Goal: Information Seeking & Learning: Compare options

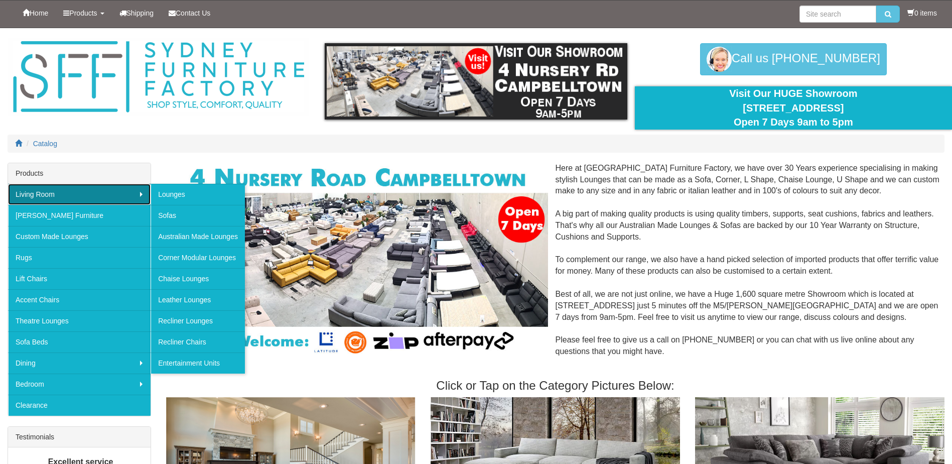
click at [114, 194] on link "Living Room" at bounding box center [79, 194] width 143 height 21
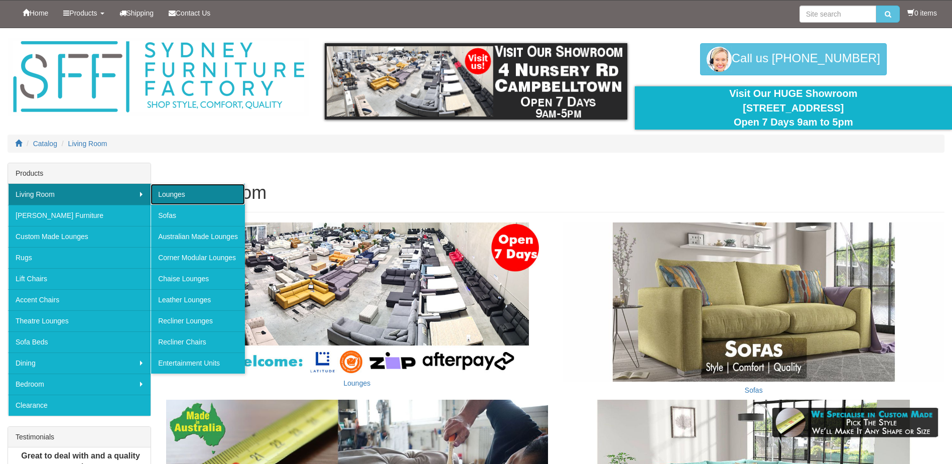
click at [174, 200] on link "Lounges" at bounding box center [198, 194] width 94 height 21
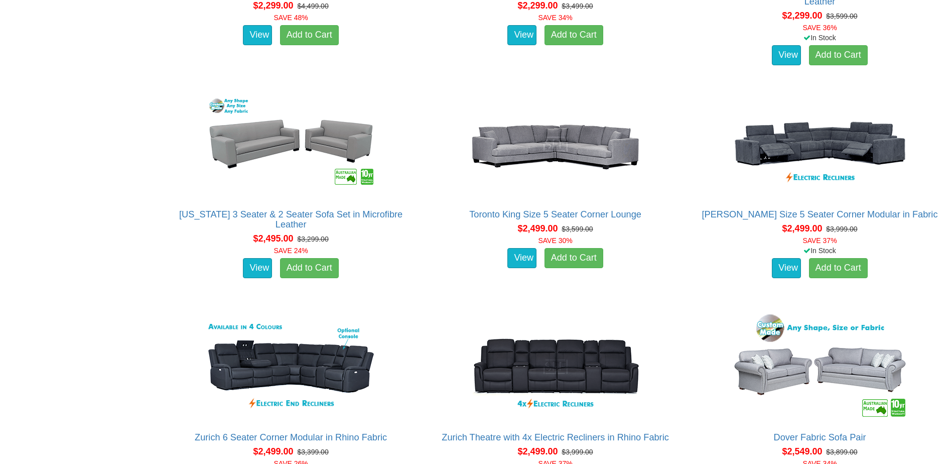
scroll to position [2158, 0]
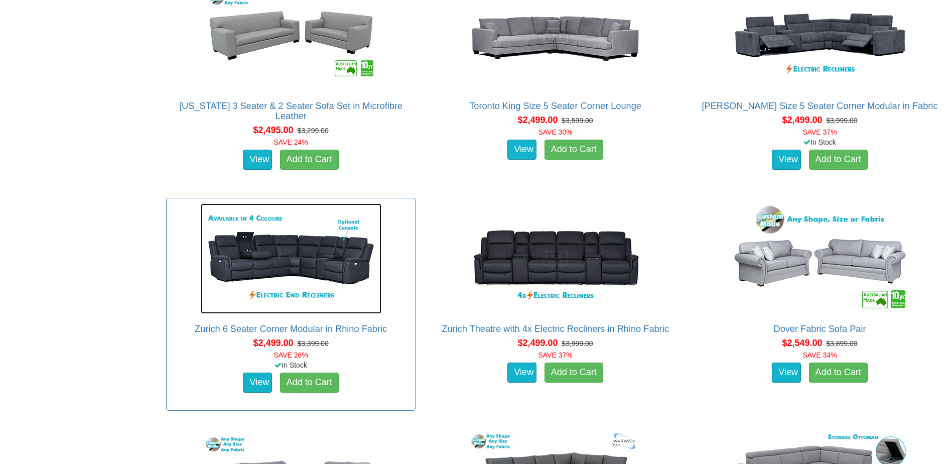
click at [241, 260] on img at bounding box center [291, 258] width 181 height 110
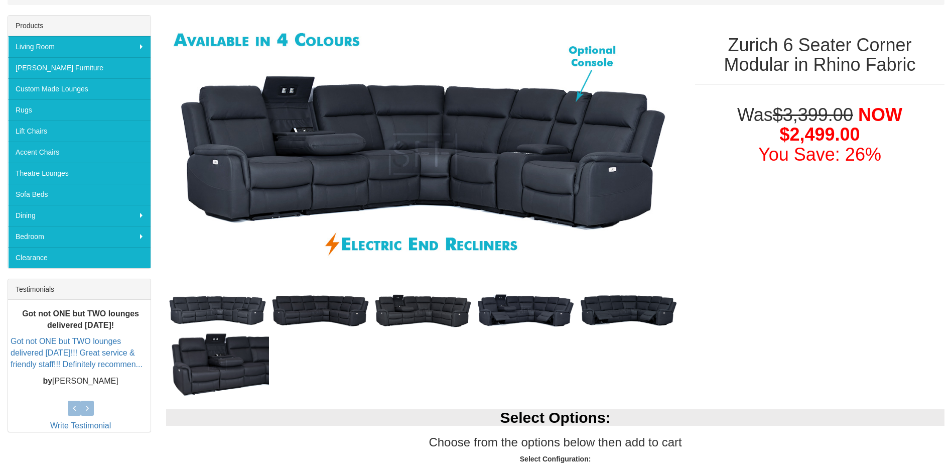
scroll to position [151, 0]
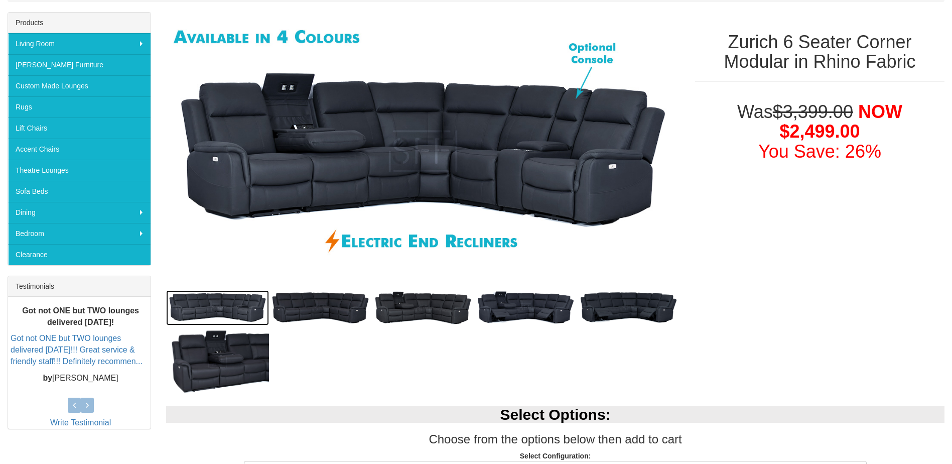
click at [240, 300] on img at bounding box center [217, 307] width 103 height 35
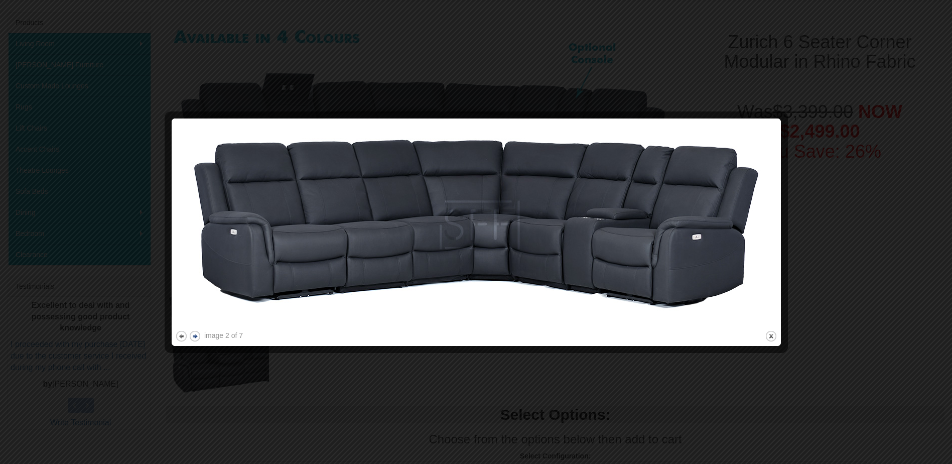
click at [197, 334] on button "next" at bounding box center [195, 336] width 13 height 13
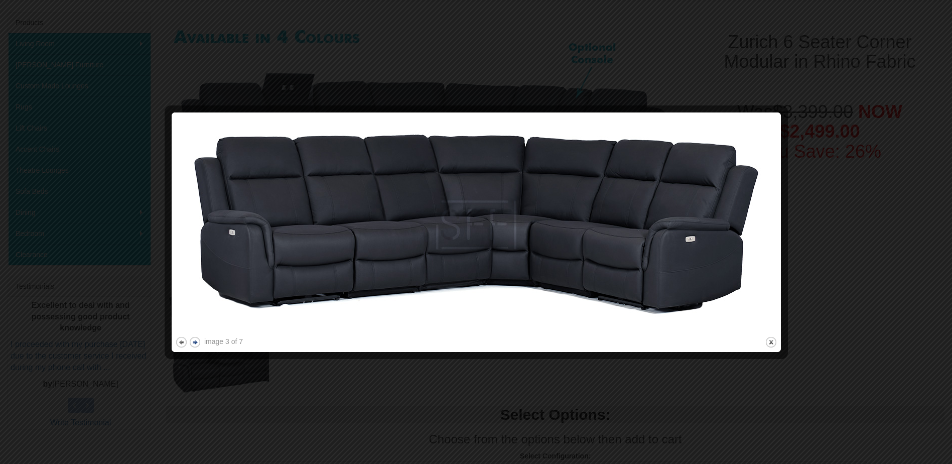
click at [197, 334] on img at bounding box center [476, 225] width 602 height 218
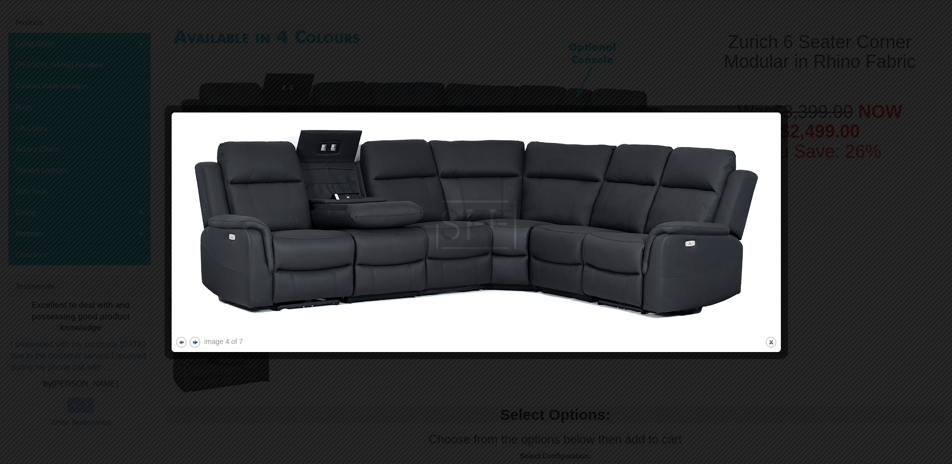
click at [197, 334] on img at bounding box center [476, 225] width 602 height 218
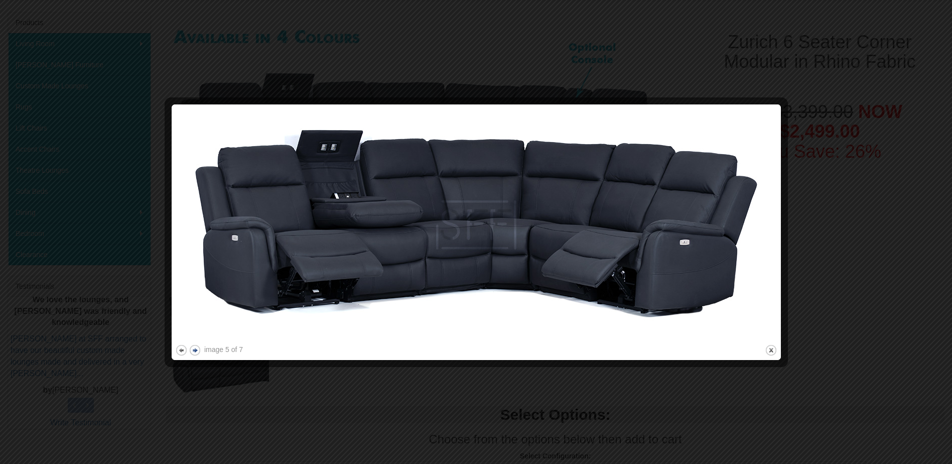
click at [197, 334] on img at bounding box center [476, 225] width 602 height 234
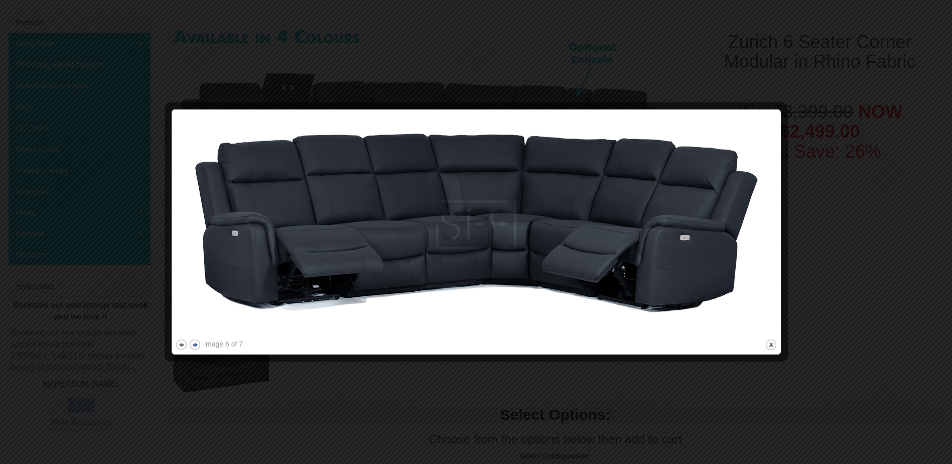
click at [196, 341] on button "next" at bounding box center [195, 344] width 13 height 13
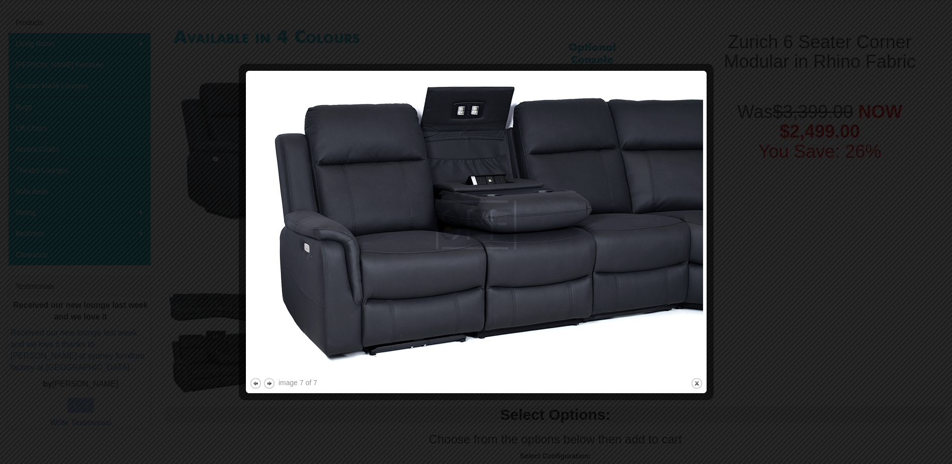
click at [754, 297] on div at bounding box center [476, 232] width 952 height 464
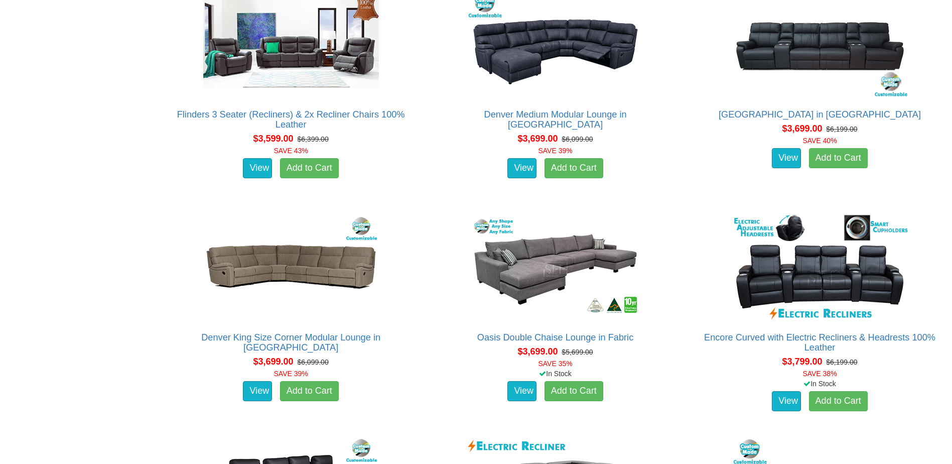
scroll to position [5270, 0]
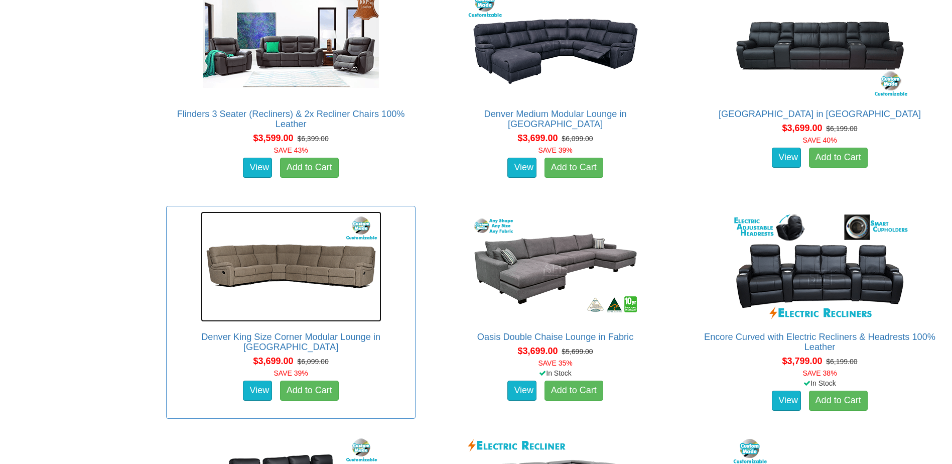
click at [265, 276] on img at bounding box center [291, 266] width 181 height 110
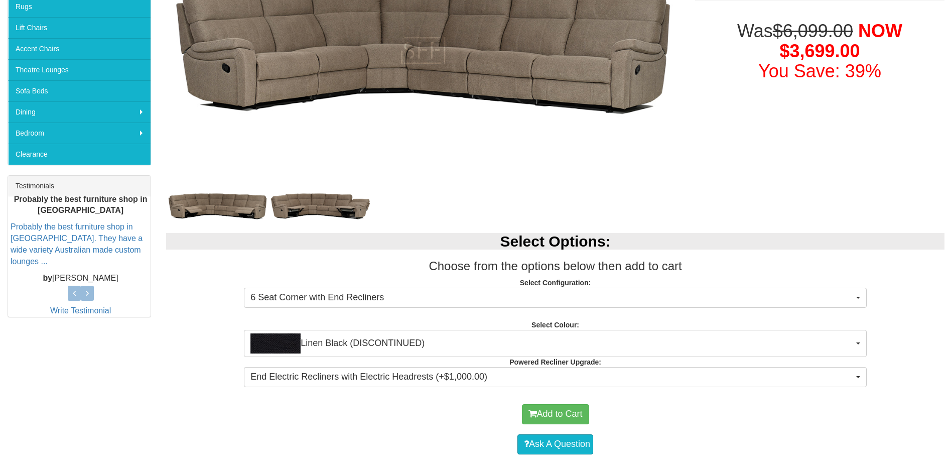
scroll to position [301, 0]
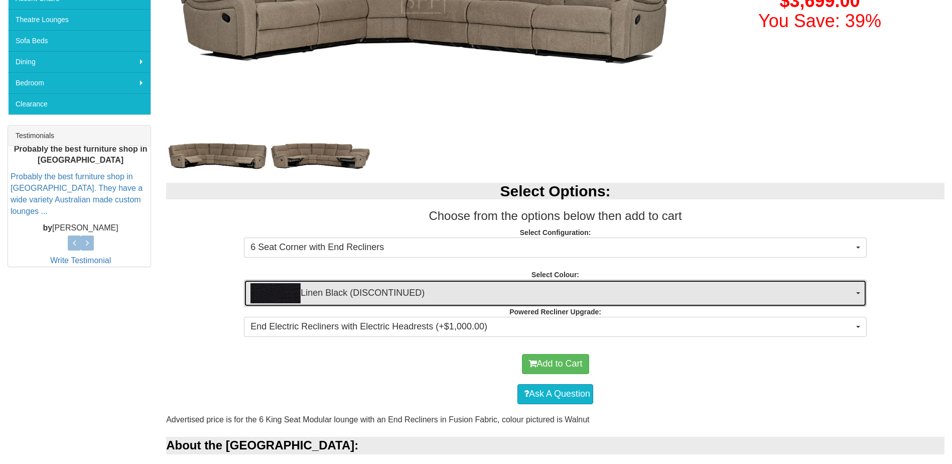
click at [287, 301] on img "button" at bounding box center [275, 293] width 50 height 20
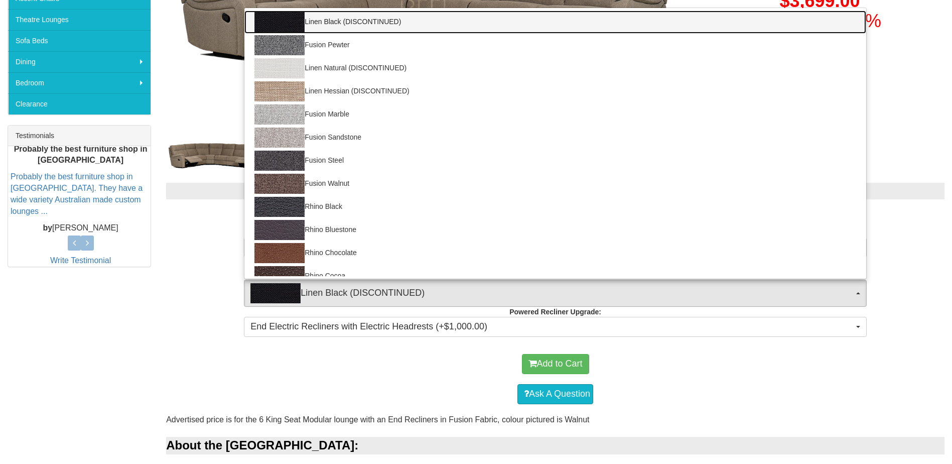
click at [261, 16] on img at bounding box center [279, 22] width 50 height 20
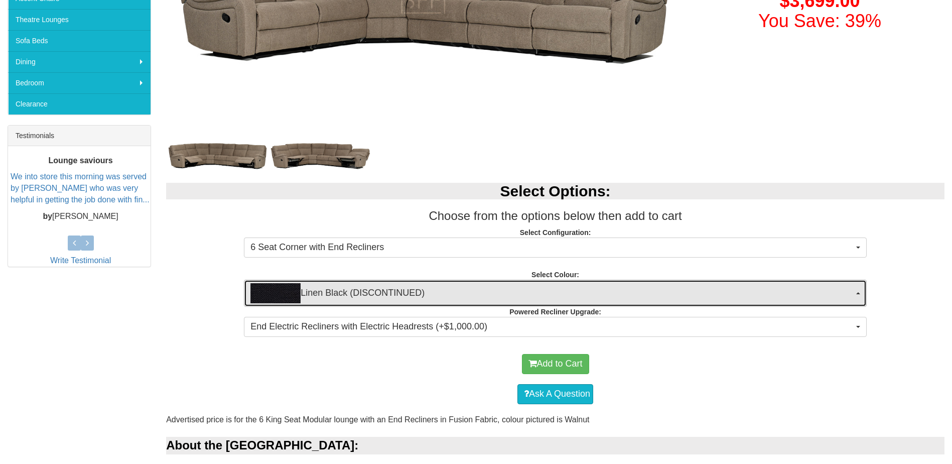
drag, startPoint x: 264, startPoint y: 289, endPoint x: 278, endPoint y: 275, distance: 19.2
click at [265, 289] on img "button" at bounding box center [275, 293] width 50 height 20
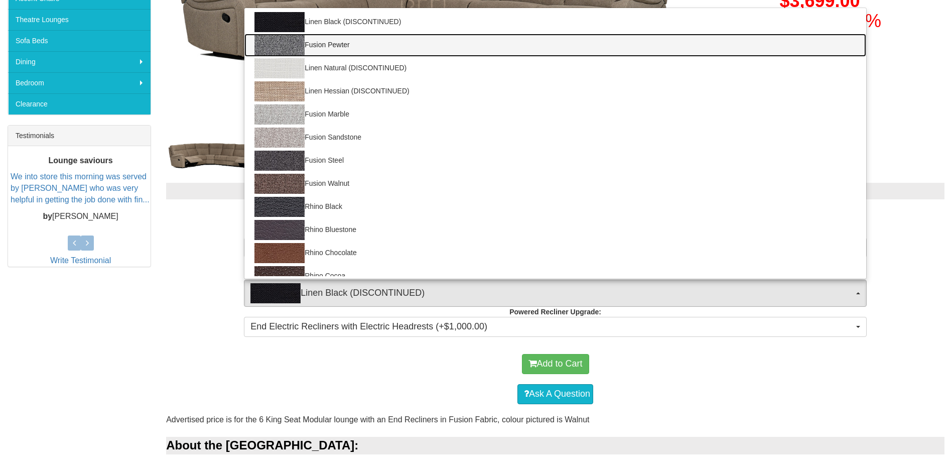
click at [293, 45] on img at bounding box center [279, 45] width 50 height 20
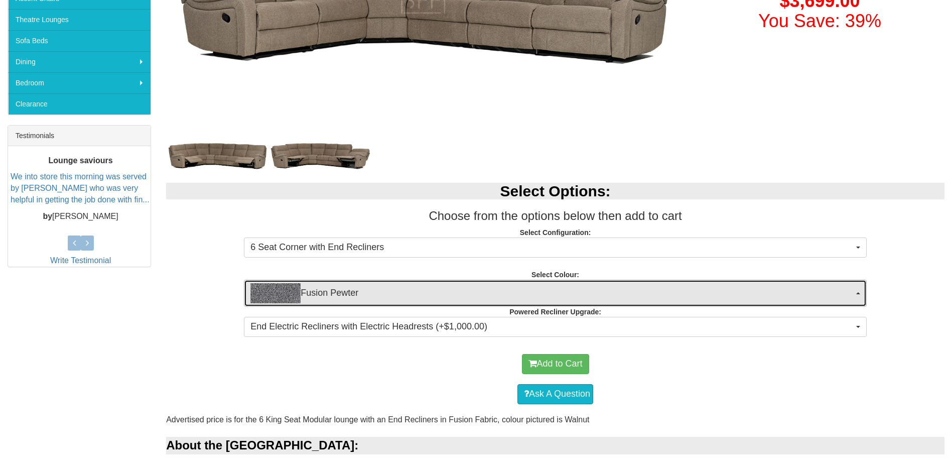
click at [292, 300] on img "button" at bounding box center [275, 293] width 50 height 20
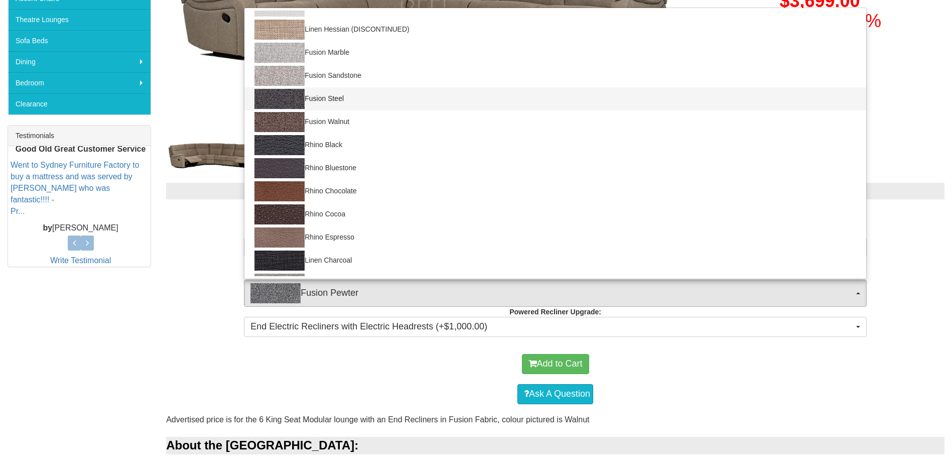
scroll to position [0, 0]
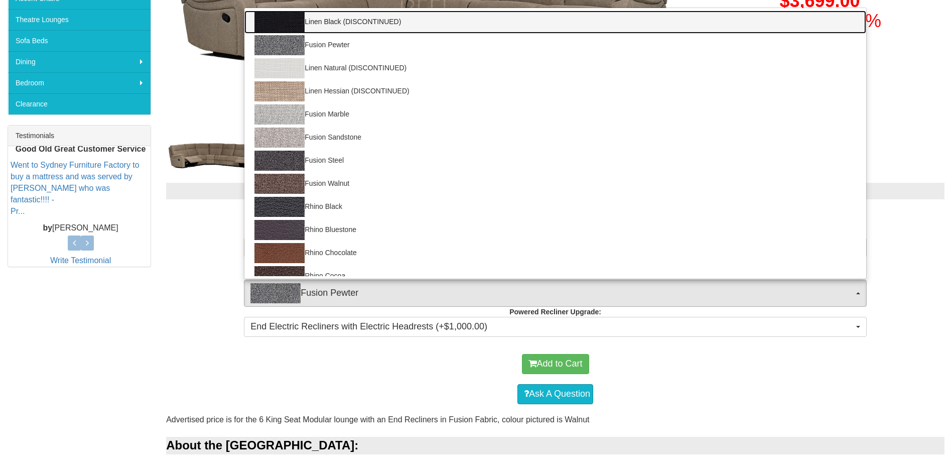
click at [288, 25] on img at bounding box center [279, 22] width 50 height 20
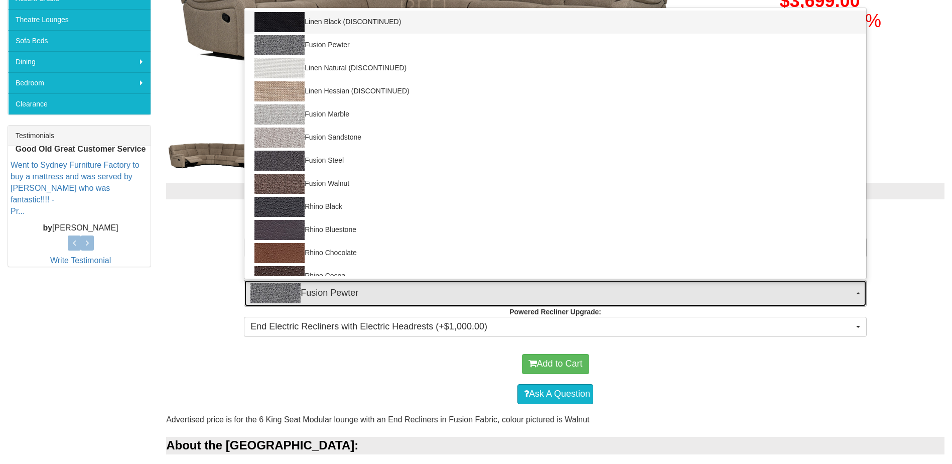
select select "1410"
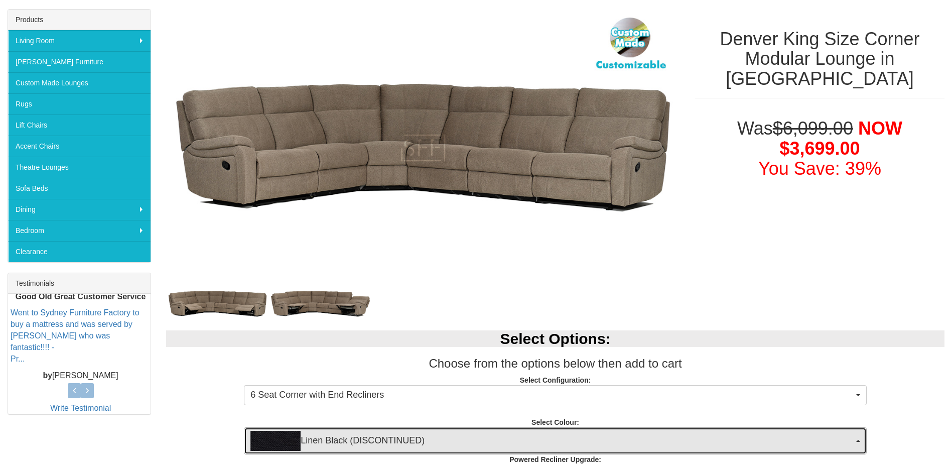
scroll to position [151, 0]
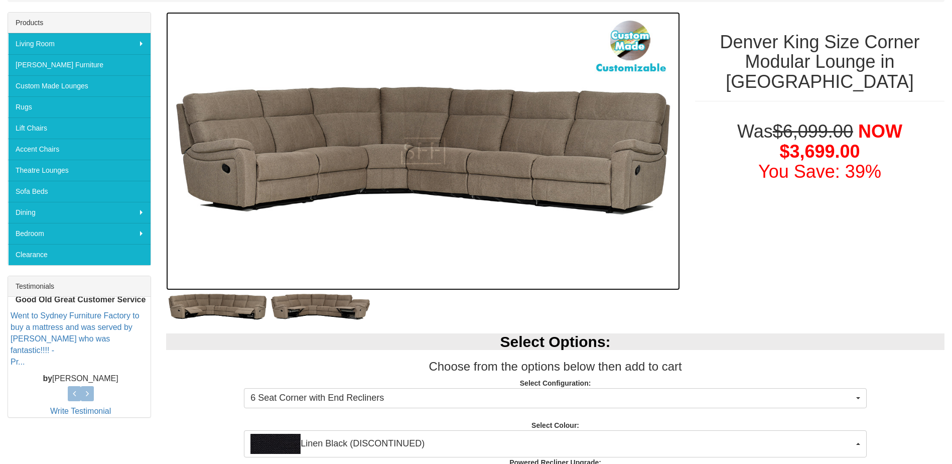
click at [372, 229] on img at bounding box center [423, 151] width 514 height 279
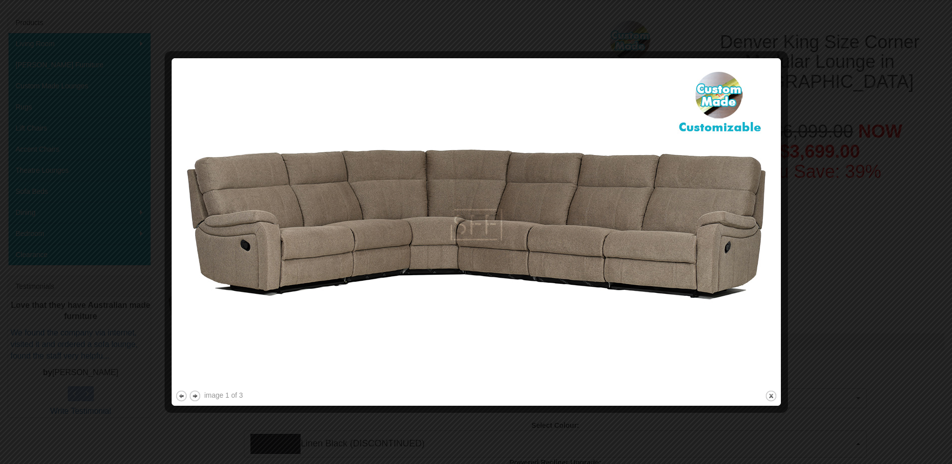
click at [495, 19] on div at bounding box center [476, 232] width 952 height 464
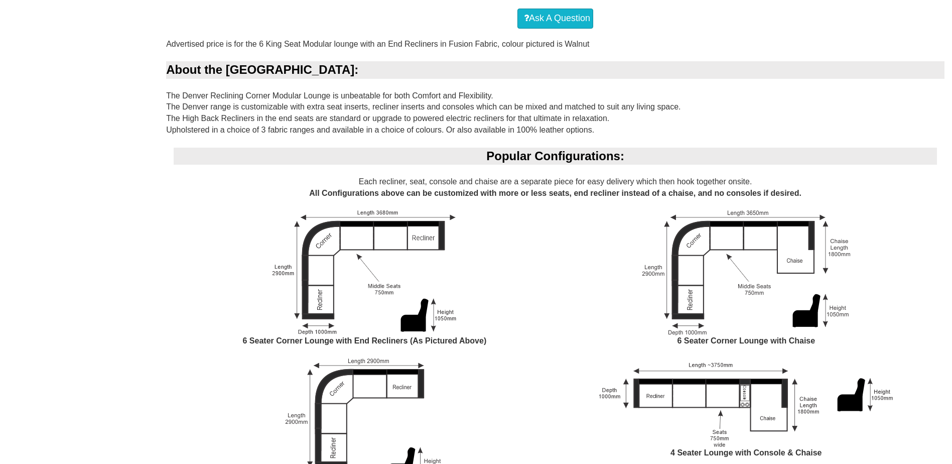
scroll to position [803, 0]
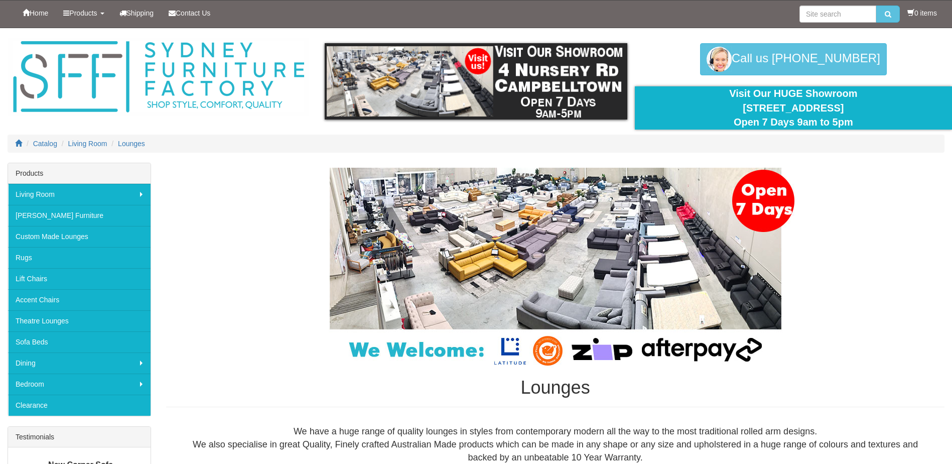
drag, startPoint x: 122, startPoint y: 157, endPoint x: 123, endPoint y: 39, distance: 117.9
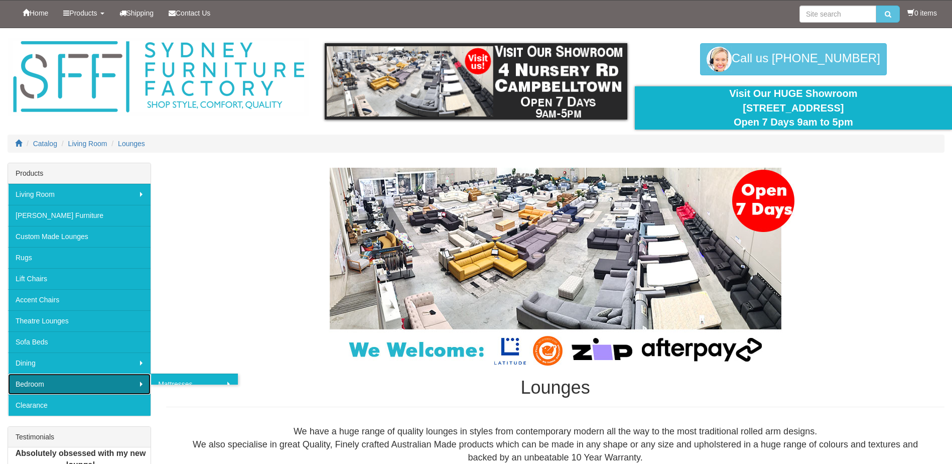
click at [77, 381] on link "Bedroom" at bounding box center [79, 383] width 143 height 21
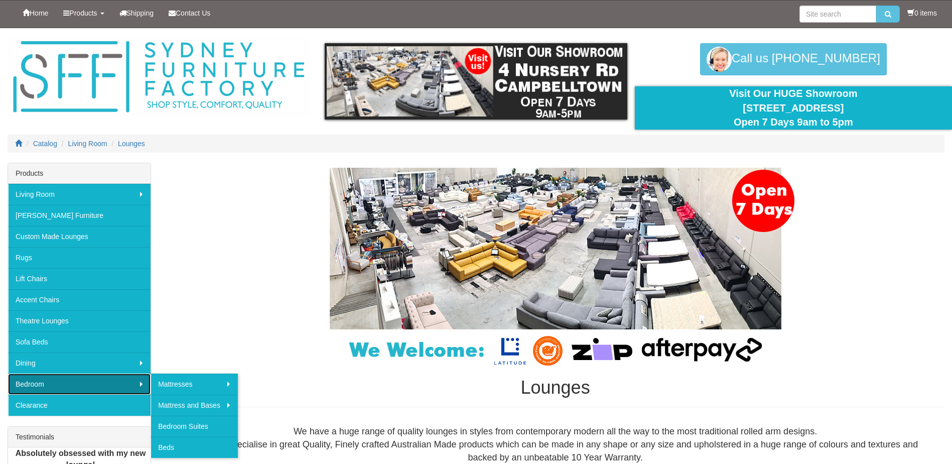
click at [77, 381] on link "Bedroom" at bounding box center [79, 383] width 143 height 21
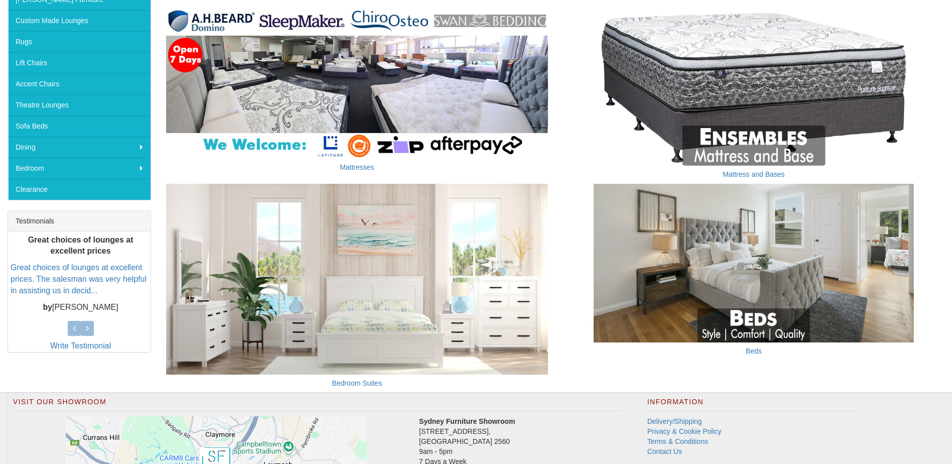
scroll to position [93, 0]
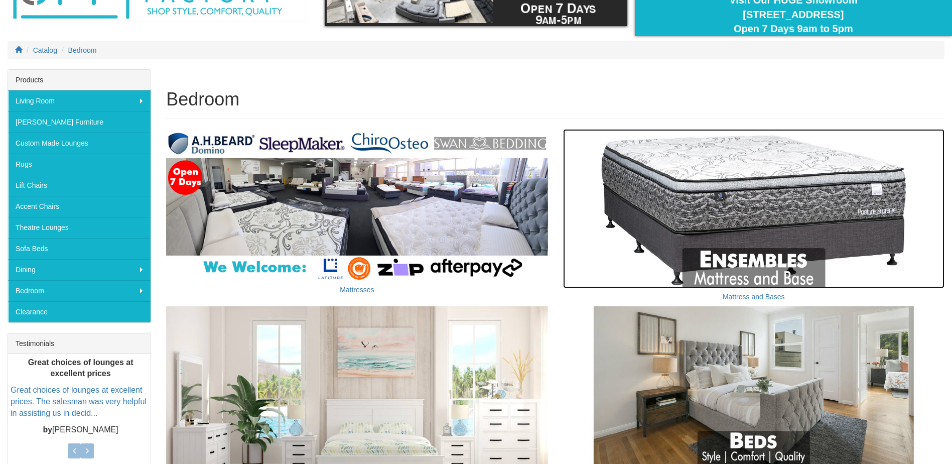
click at [675, 187] on img at bounding box center [753, 208] width 381 height 159
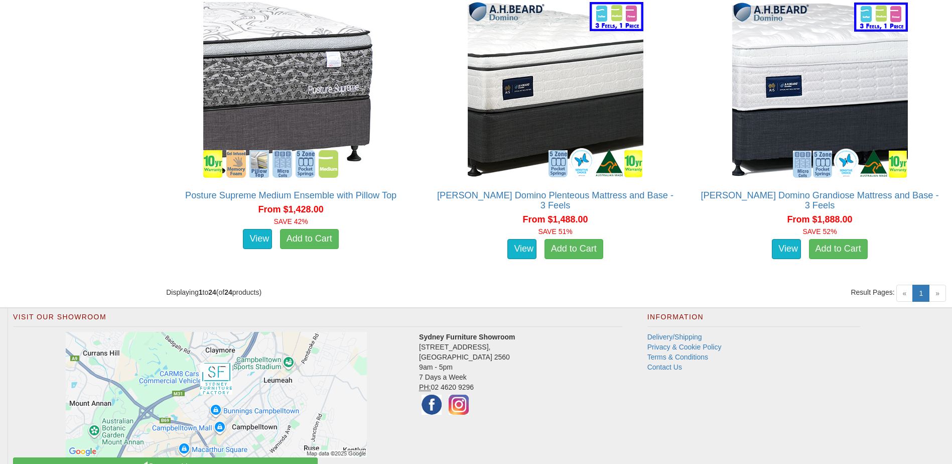
scroll to position [2660, 0]
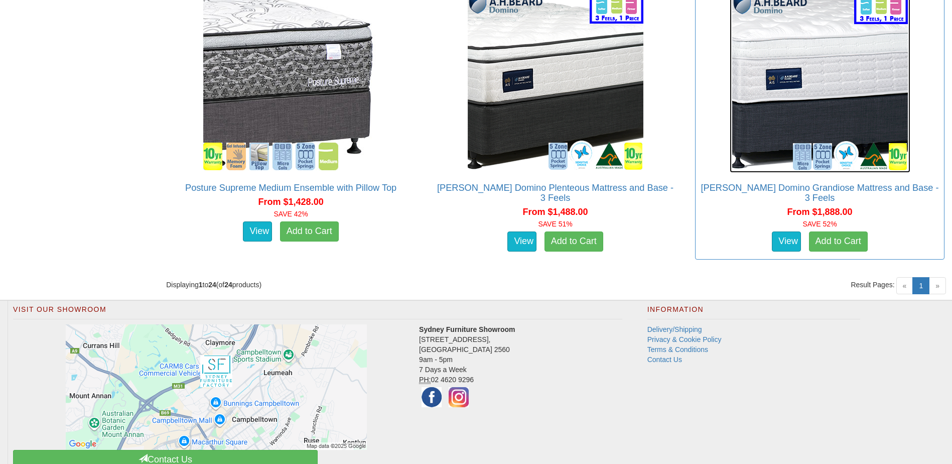
click at [828, 86] on img at bounding box center [820, 82] width 181 height 181
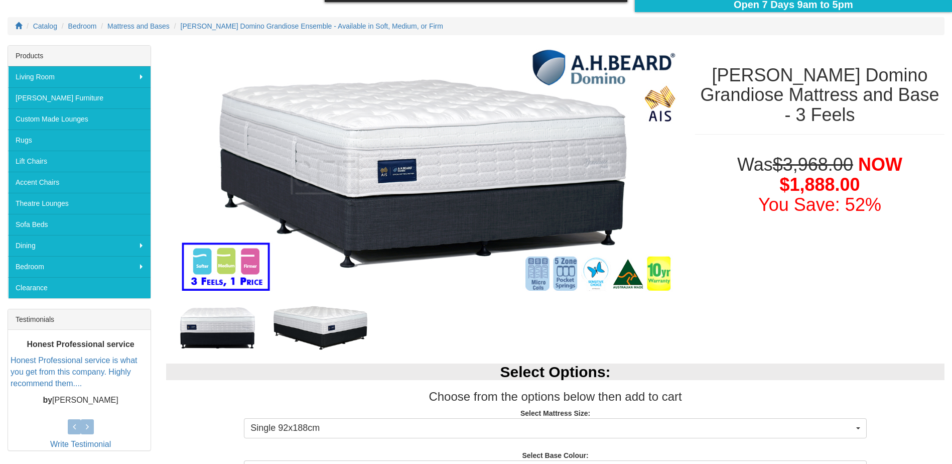
scroll to position [201, 0]
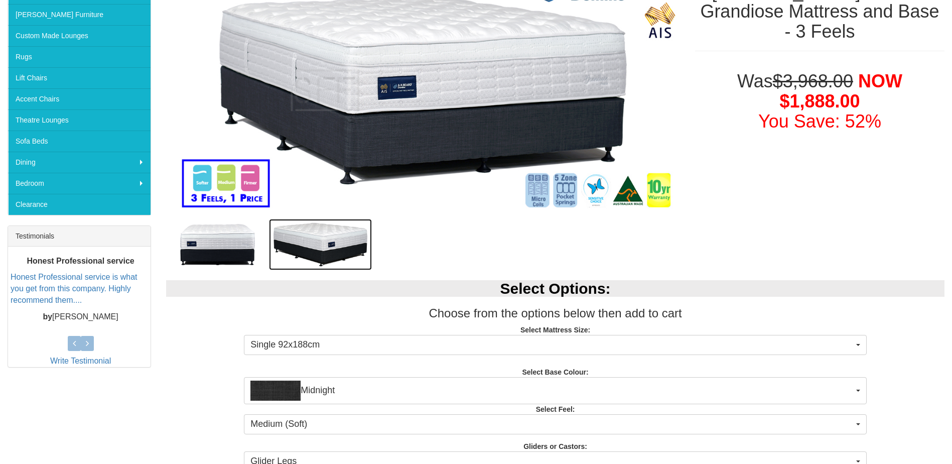
click at [355, 246] on img at bounding box center [320, 244] width 103 height 51
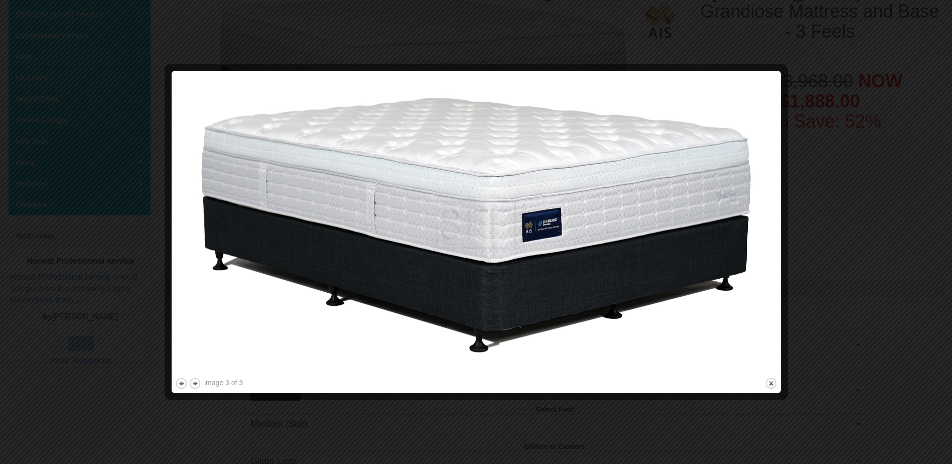
click at [804, 227] on div at bounding box center [476, 232] width 952 height 464
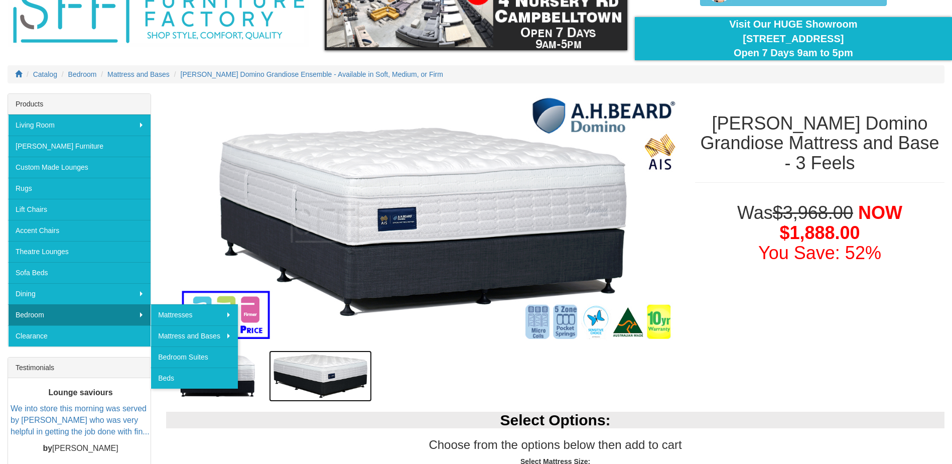
scroll to position [0, 0]
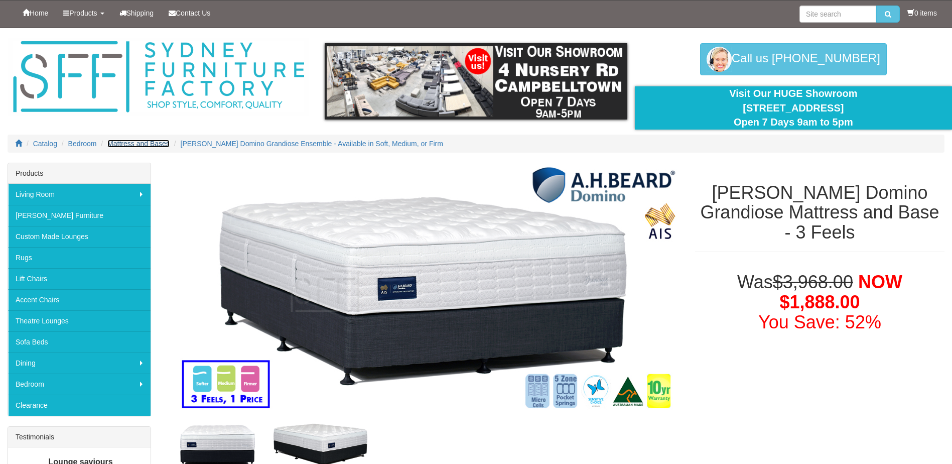
click at [151, 141] on span "Mattress and Bases" at bounding box center [138, 144] width 62 height 8
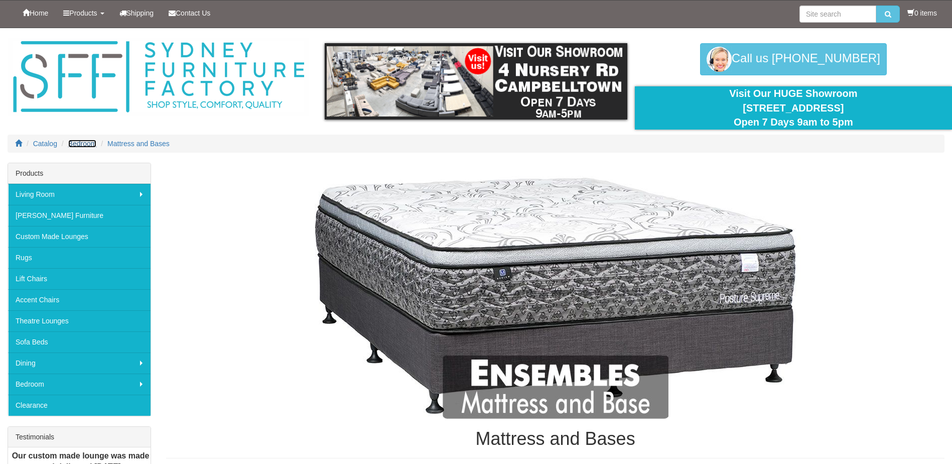
click at [93, 144] on span "Bedroom" at bounding box center [82, 144] width 29 height 8
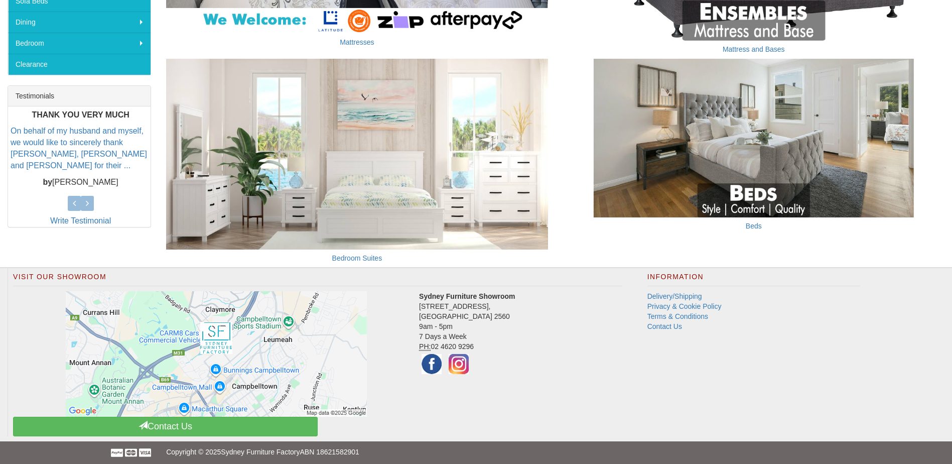
scroll to position [344, 0]
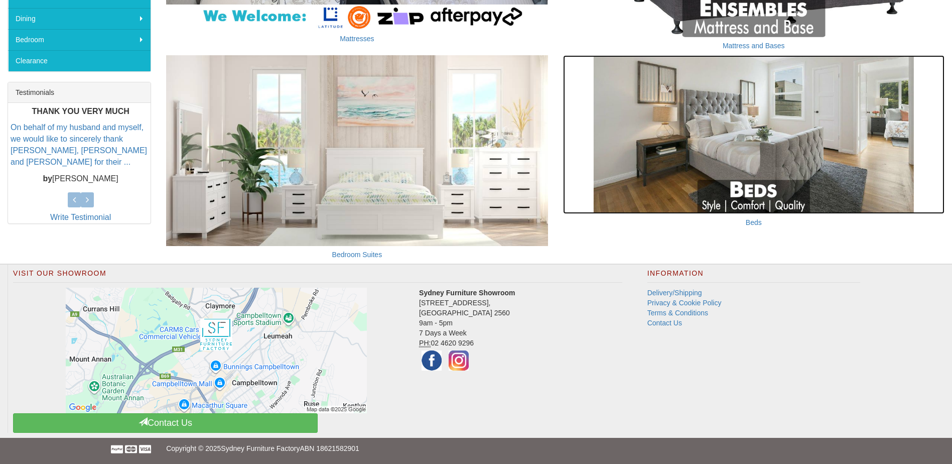
click at [676, 150] on img at bounding box center [753, 134] width 381 height 159
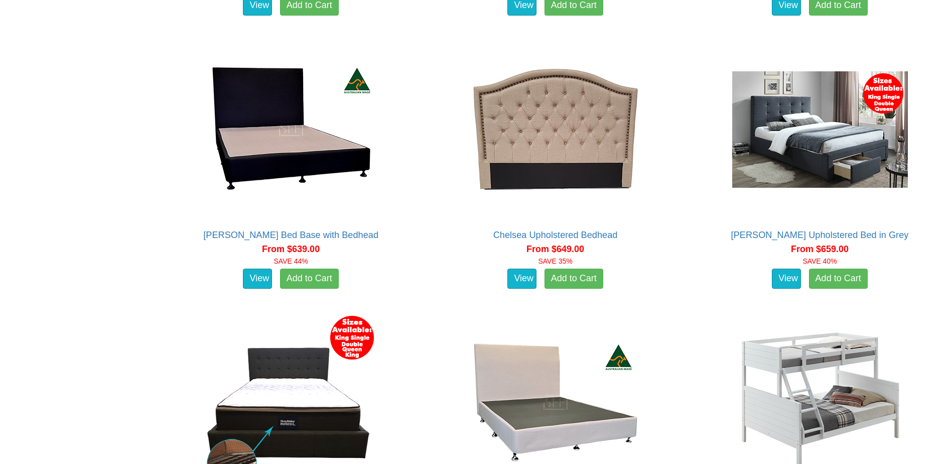
scroll to position [1078, 0]
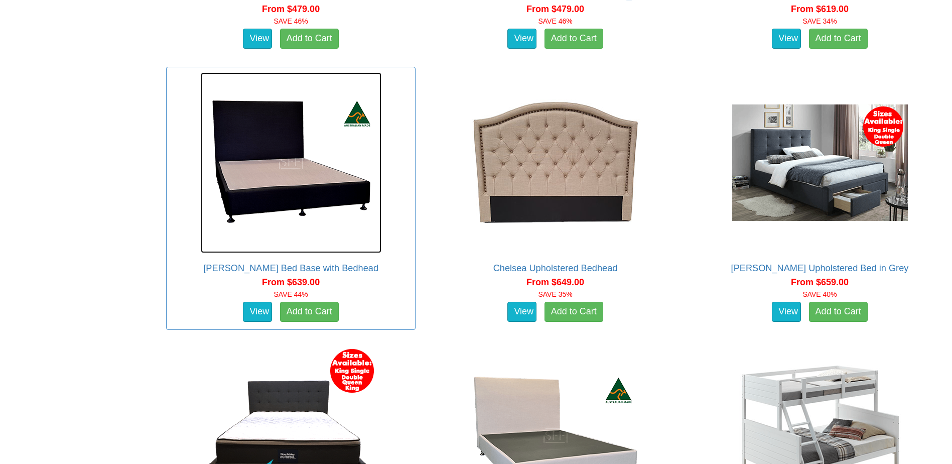
click at [278, 171] on img at bounding box center [291, 162] width 181 height 181
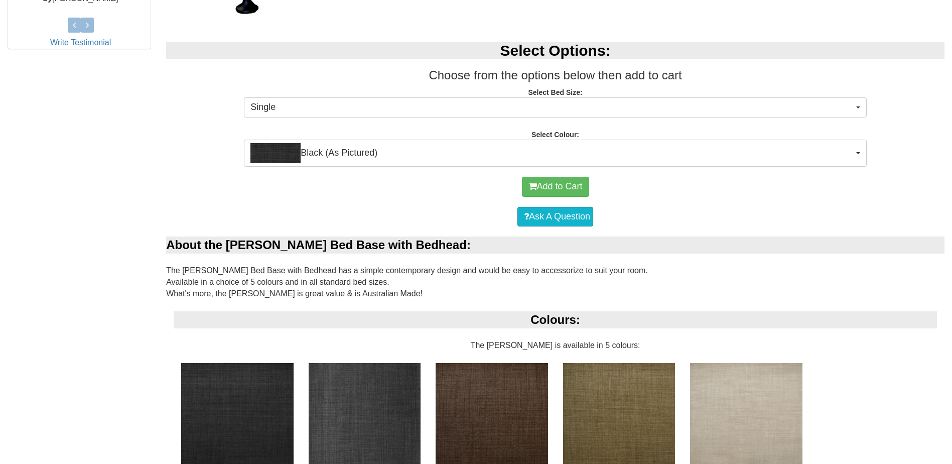
scroll to position [401, 0]
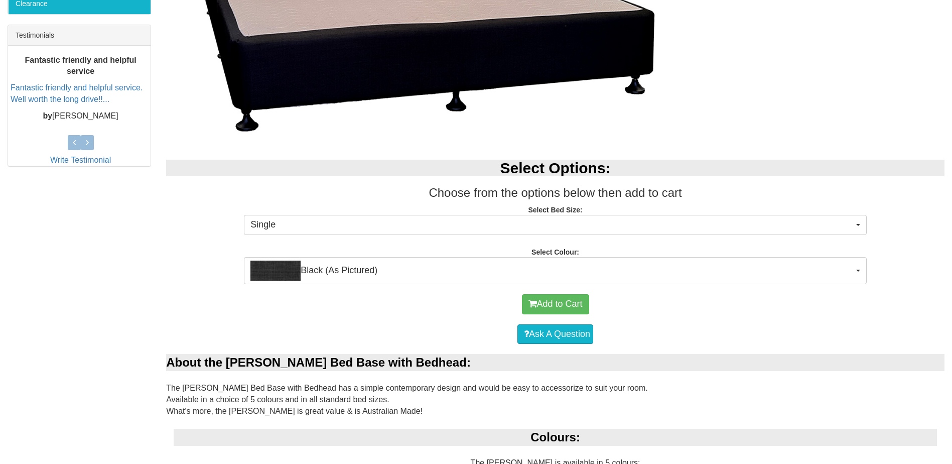
click at [414, 238] on div "Select Options: Choose from the options below then add to cart Select Bed Size:…" at bounding box center [555, 217] width 793 height 134
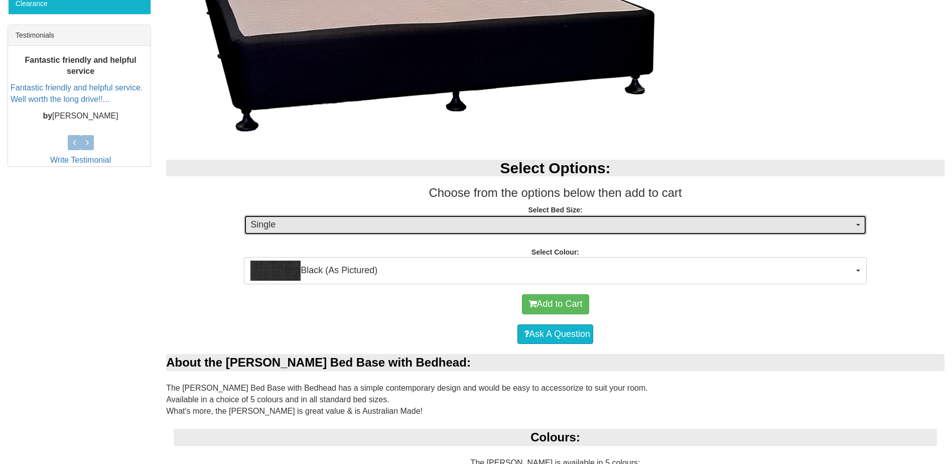
click at [414, 233] on button "Single" at bounding box center [555, 225] width 623 height 20
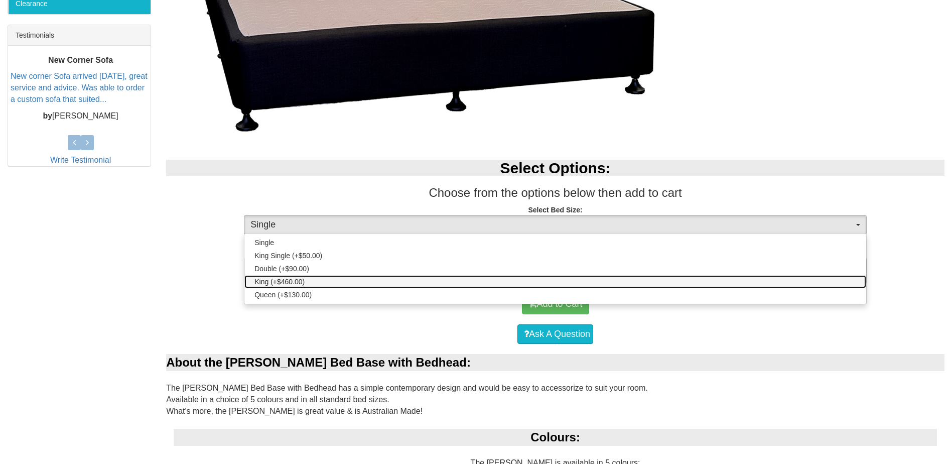
click at [298, 286] on span "King (+$460.00)" at bounding box center [279, 282] width 50 height 10
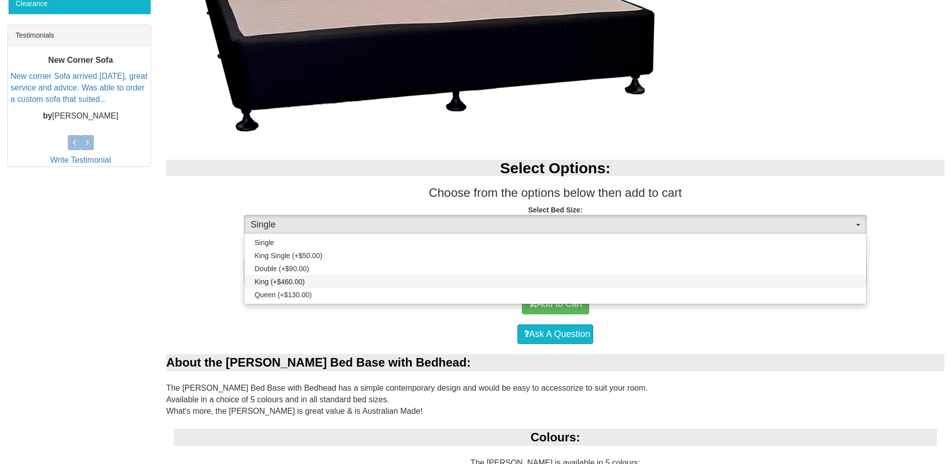
select select "1483"
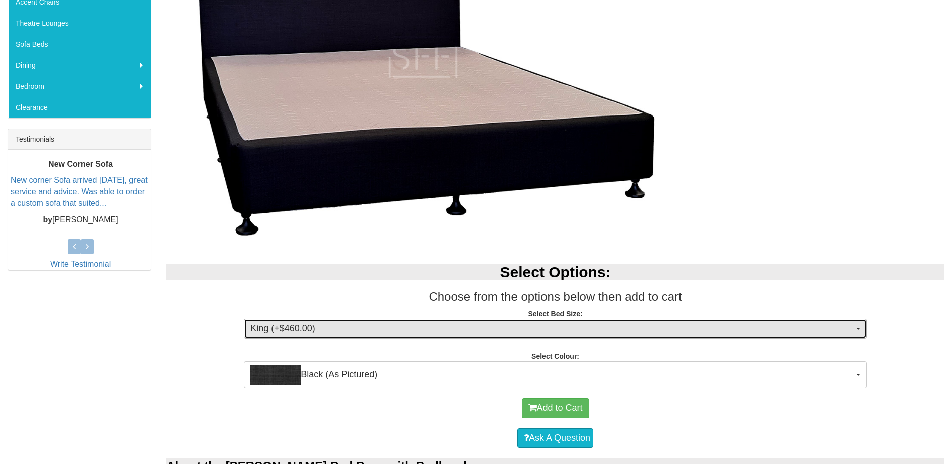
scroll to position [151, 0]
